Goal: Task Accomplishment & Management: Manage account settings

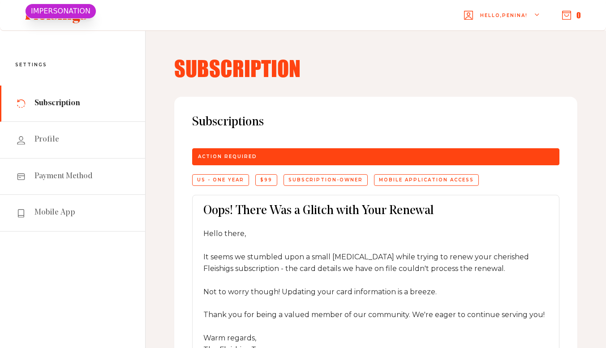
scroll to position [143, 0]
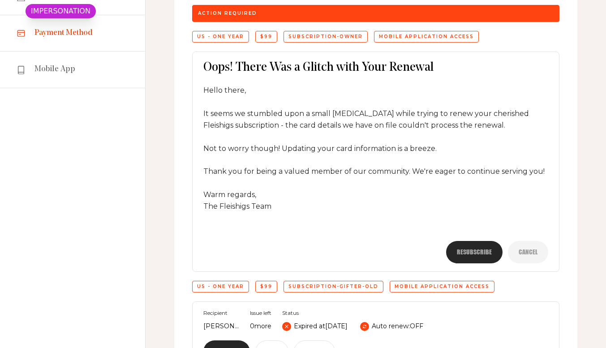
click at [92, 33] on link "Payment Method" at bounding box center [72, 33] width 145 height 36
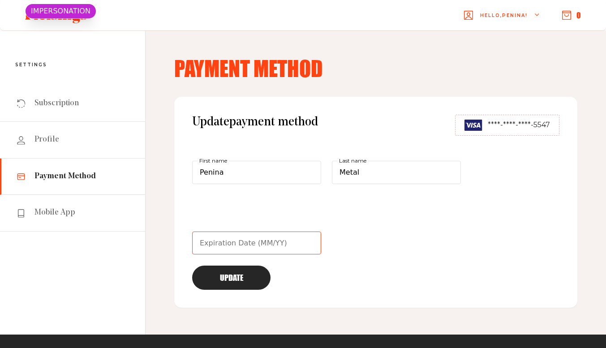
click at [274, 243] on input "text" at bounding box center [256, 243] width 129 height 23
type input "04/30"
click at [236, 279] on button "Update" at bounding box center [231, 278] width 78 height 24
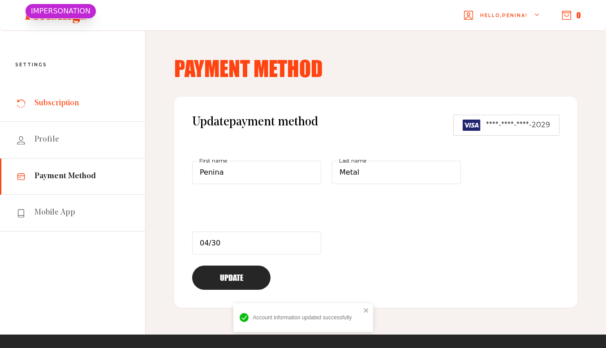
click at [89, 107] on link "Subscription" at bounding box center [72, 104] width 145 height 36
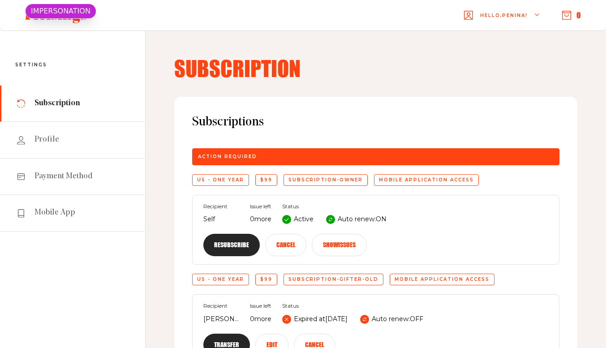
click at [260, 234] on button "Resubscribe" at bounding box center [231, 245] width 56 height 22
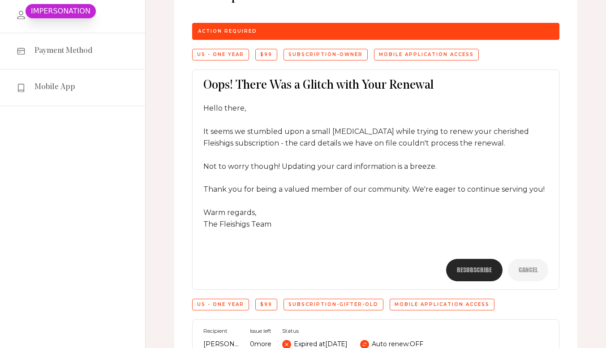
scroll to position [161, 0]
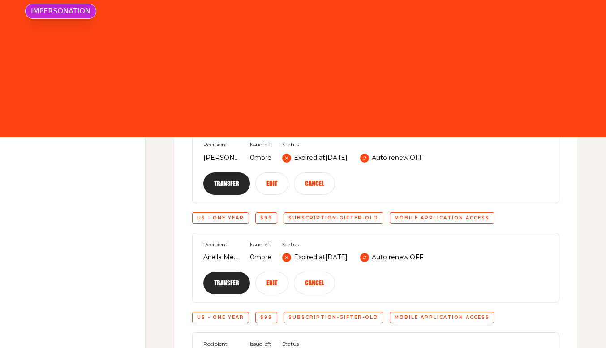
scroll to position [161, 0]
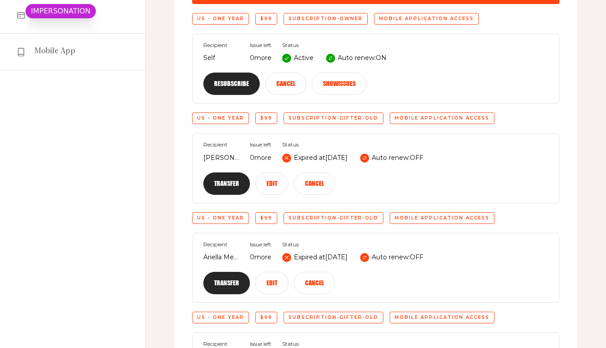
click at [384, 56] on p "Auto renew: ON" at bounding box center [362, 58] width 49 height 11
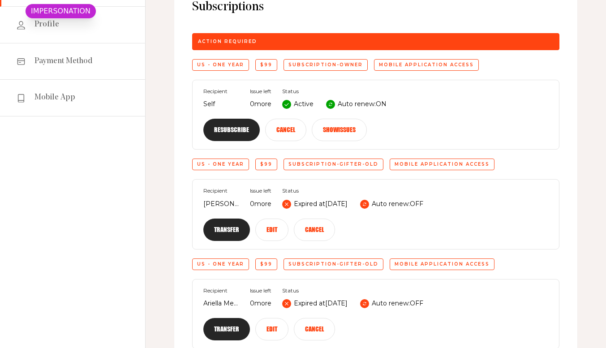
scroll to position [72, 0]
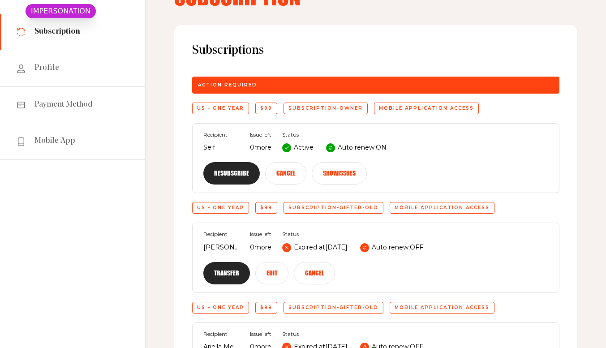
click at [260, 162] on button "Resubscribe" at bounding box center [231, 173] width 56 height 22
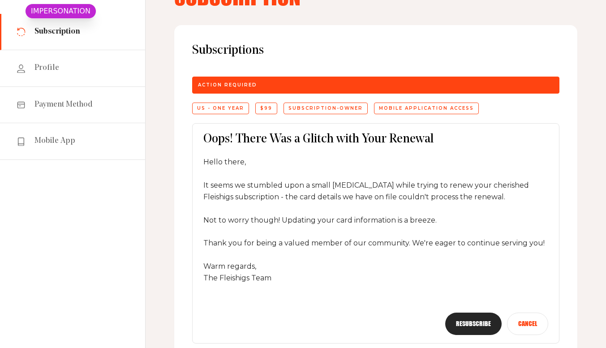
click at [476, 316] on button "Resubscribe" at bounding box center [473, 324] width 56 height 22
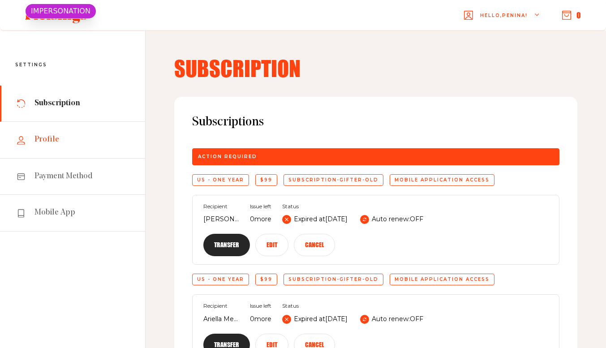
click at [89, 152] on link "Profile" at bounding box center [72, 140] width 145 height 36
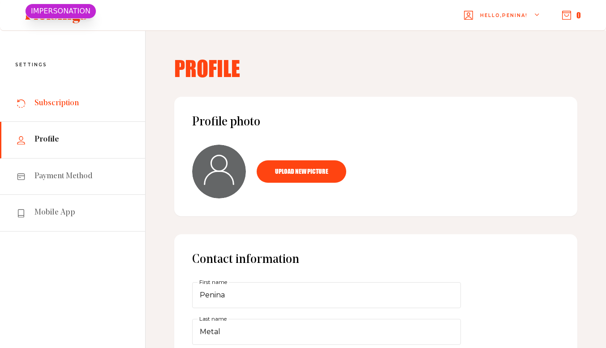
click at [70, 108] on span "Subscription" at bounding box center [57, 103] width 44 height 11
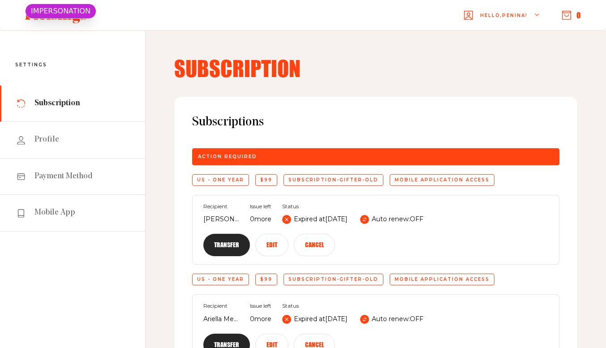
scroll to position [305, 0]
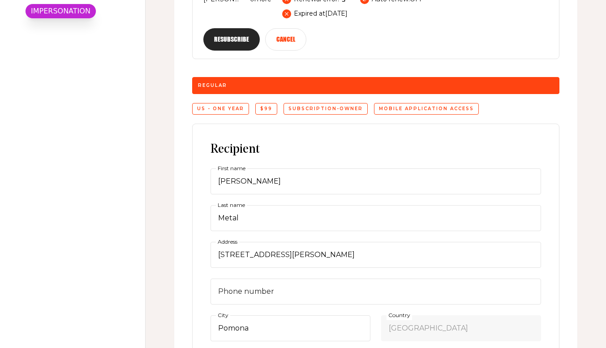
scroll to position [520, 0]
